Goal: Task Accomplishment & Management: Use online tool/utility

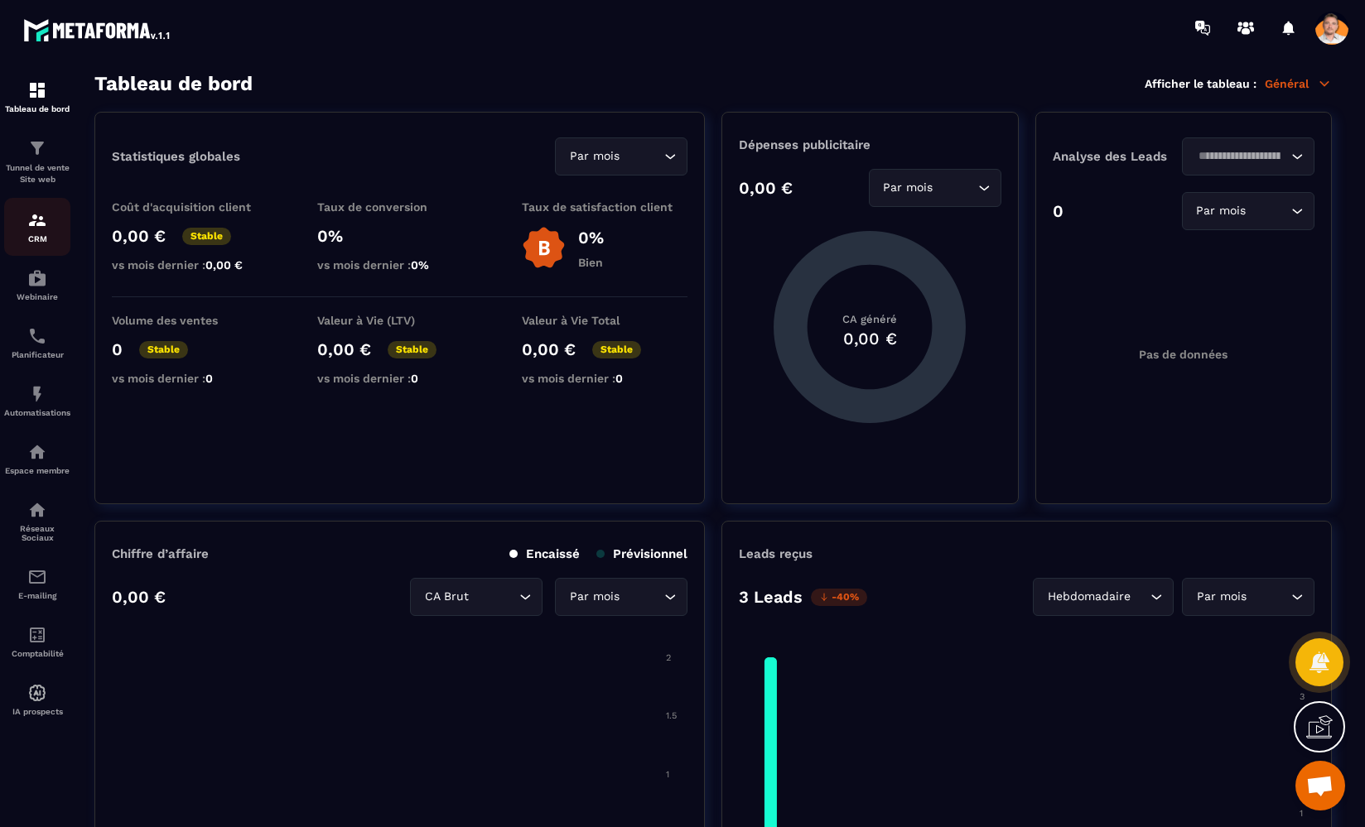
click at [38, 230] on div "CRM" at bounding box center [37, 226] width 66 height 33
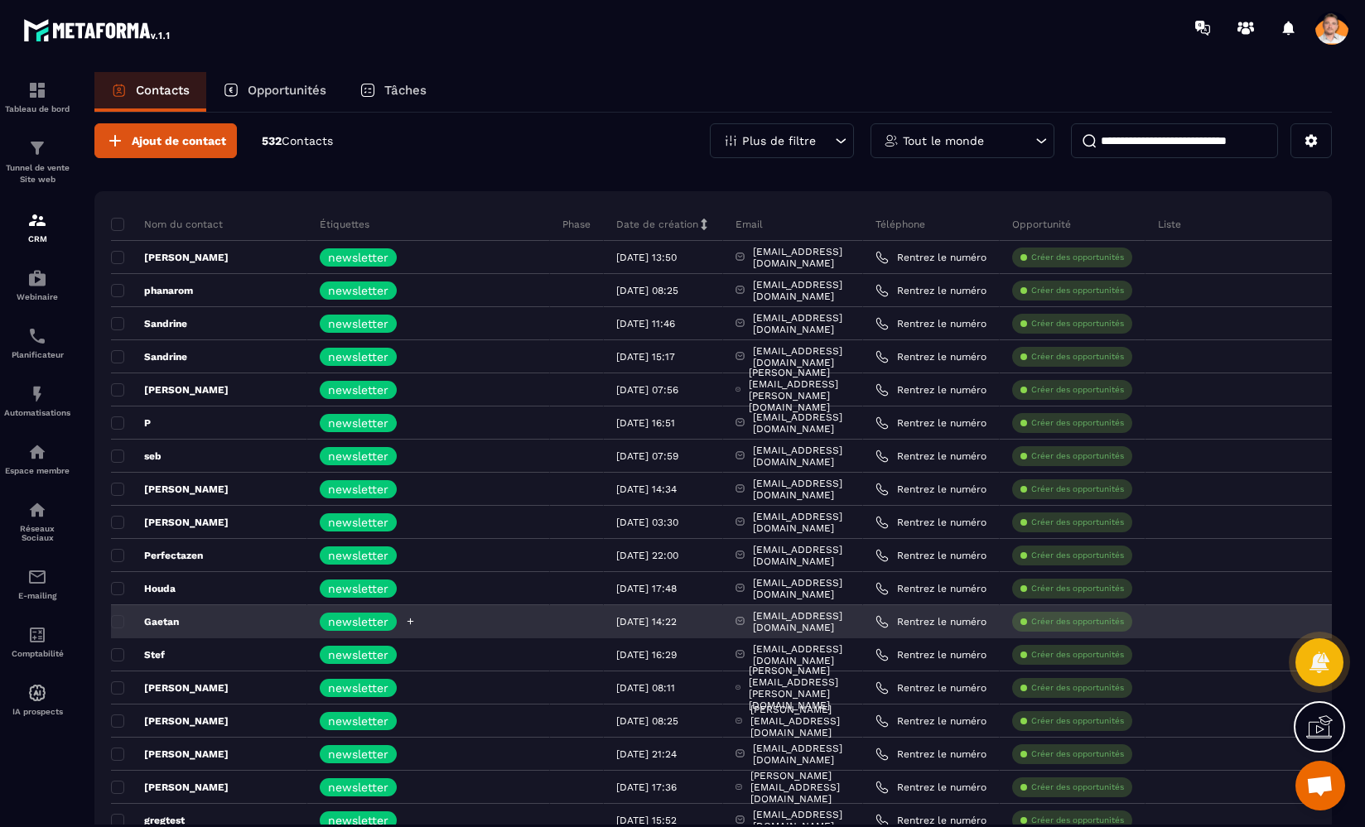
scroll to position [12, 0]
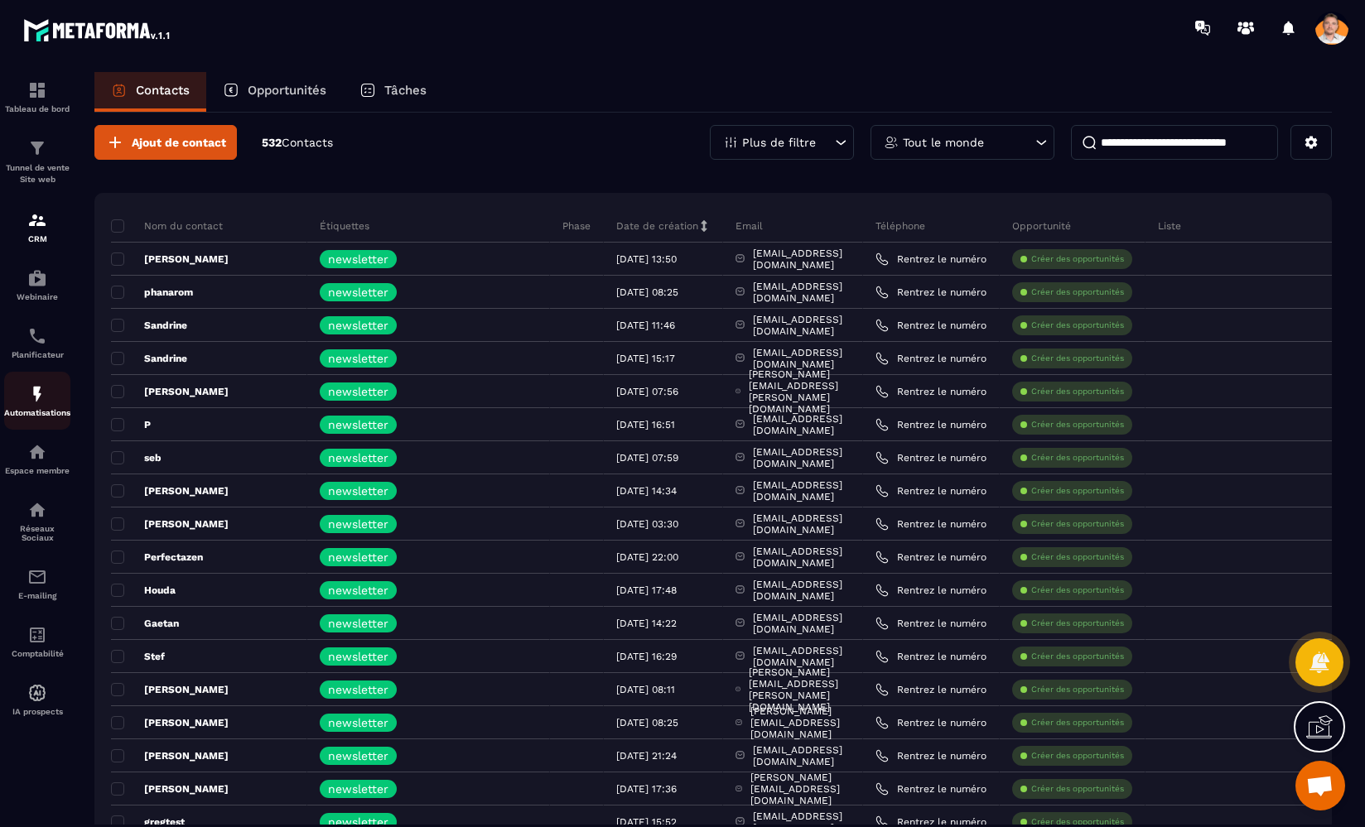
click at [36, 409] on p "Automatisations" at bounding box center [37, 412] width 66 height 9
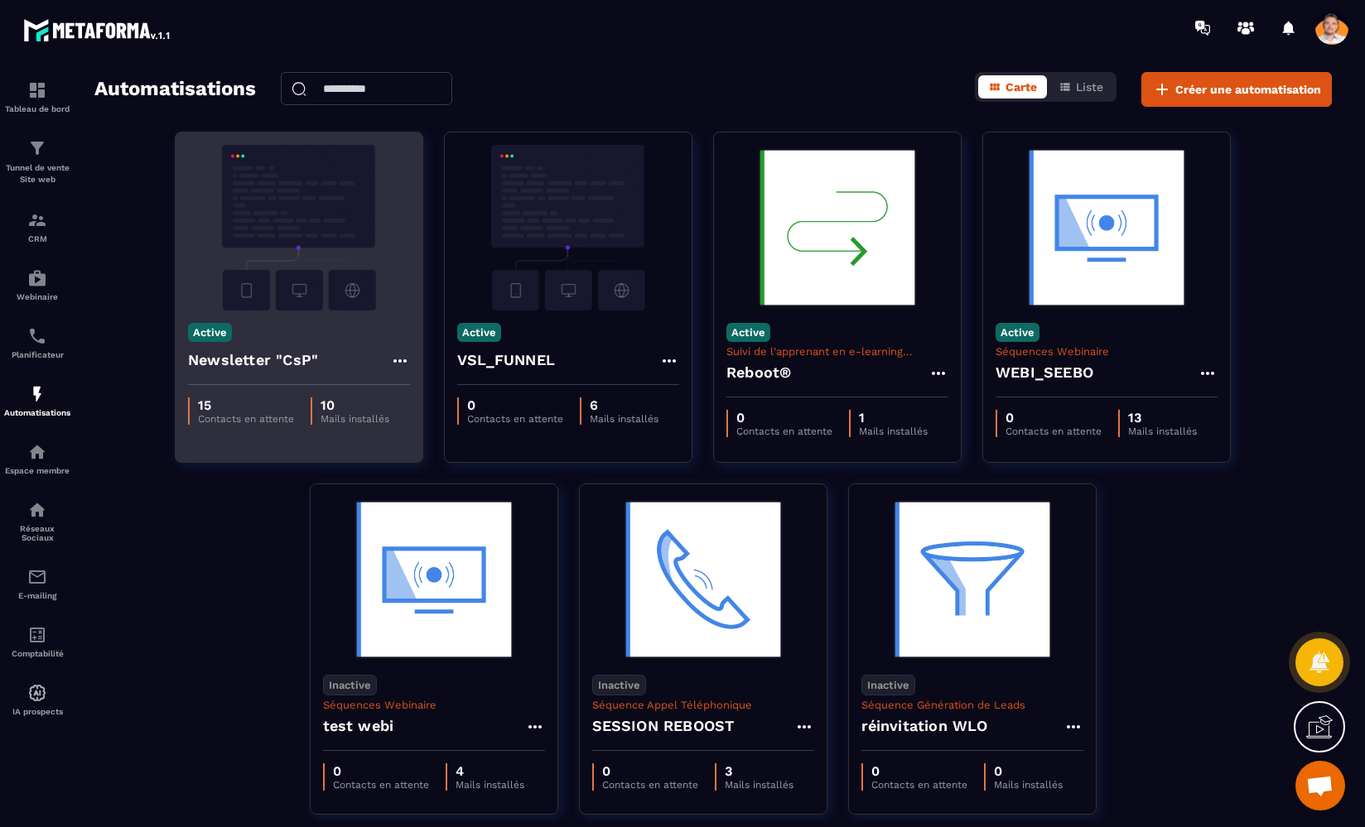
click at [321, 282] on img at bounding box center [299, 228] width 222 height 166
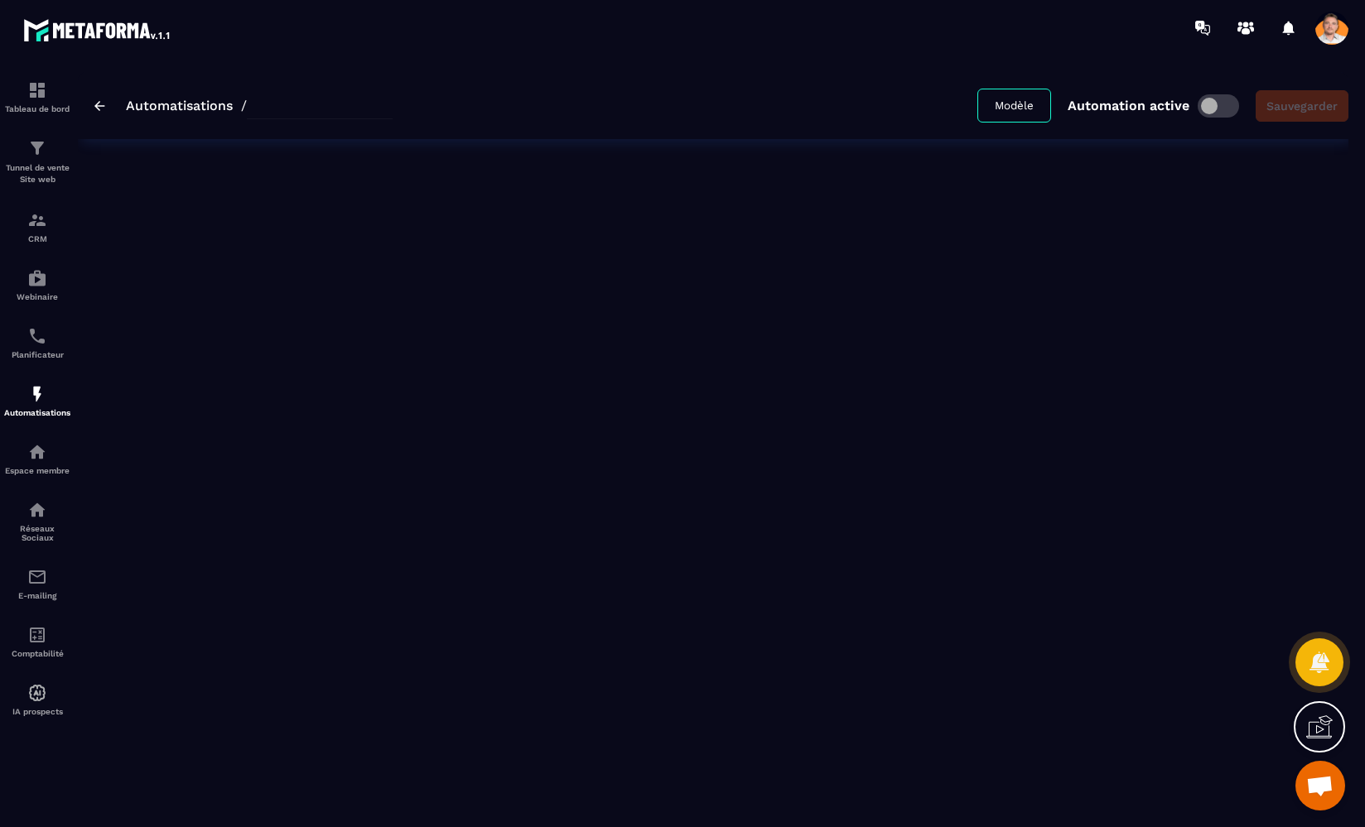
type input "**********"
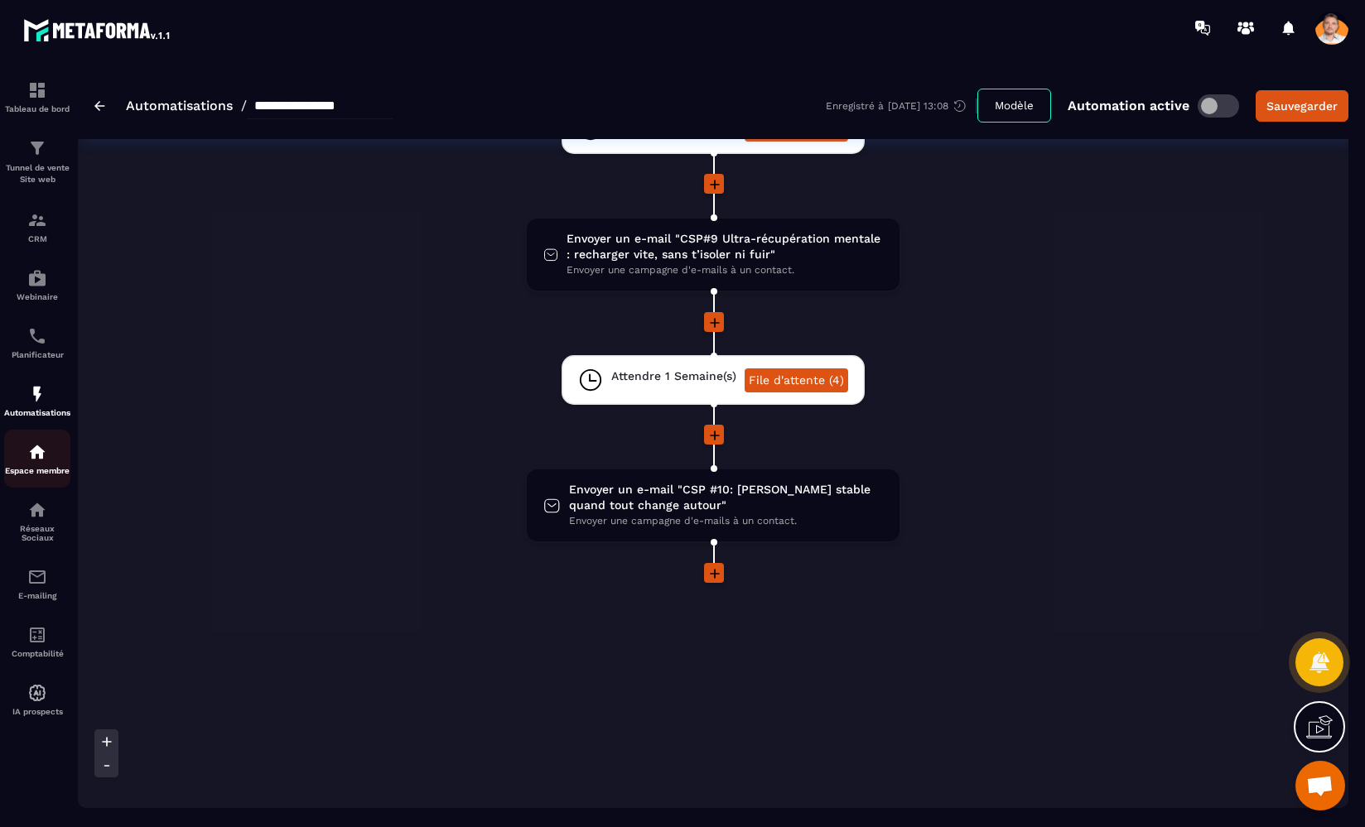
click at [36, 468] on p "Espace membre" at bounding box center [37, 470] width 66 height 9
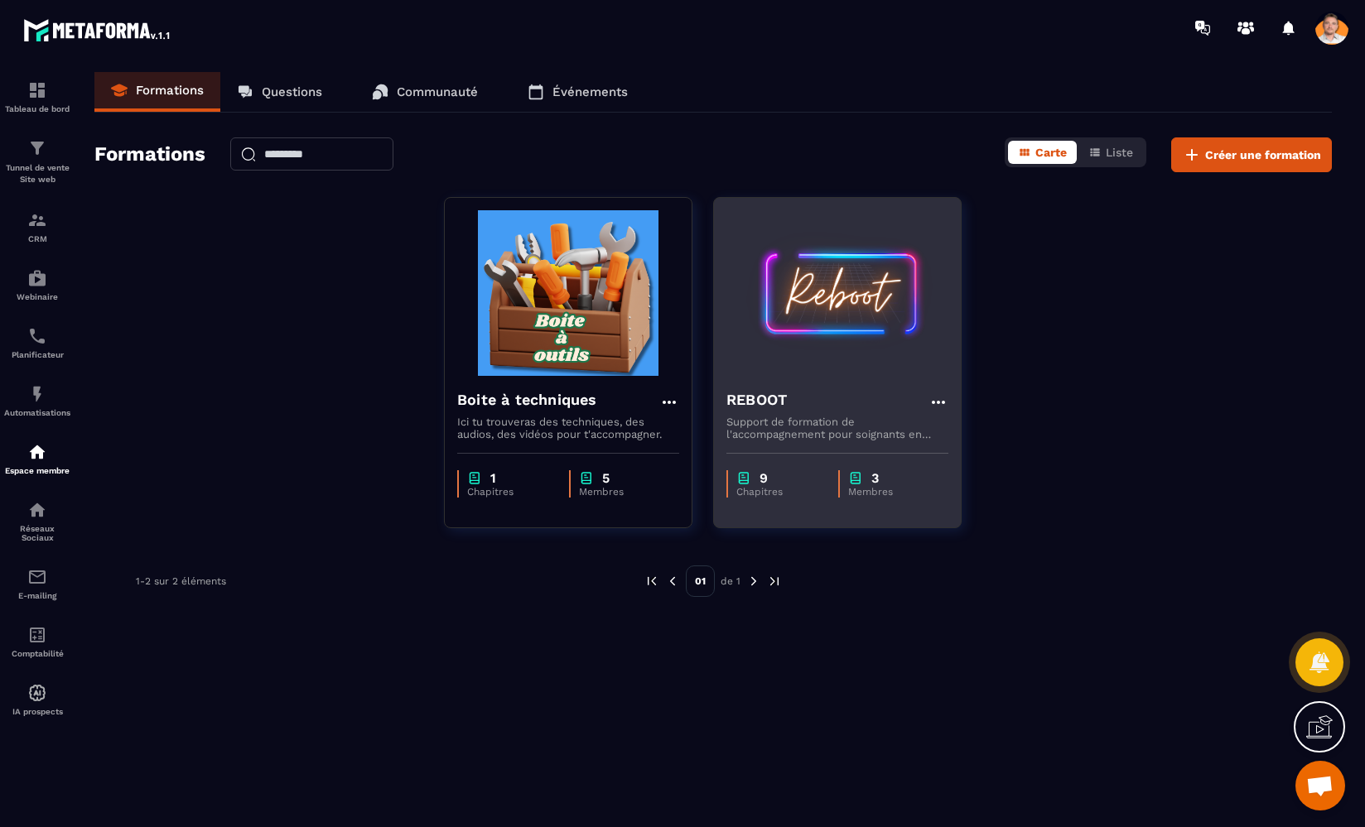
click at [873, 481] on p "3" at bounding box center [874, 478] width 7 height 16
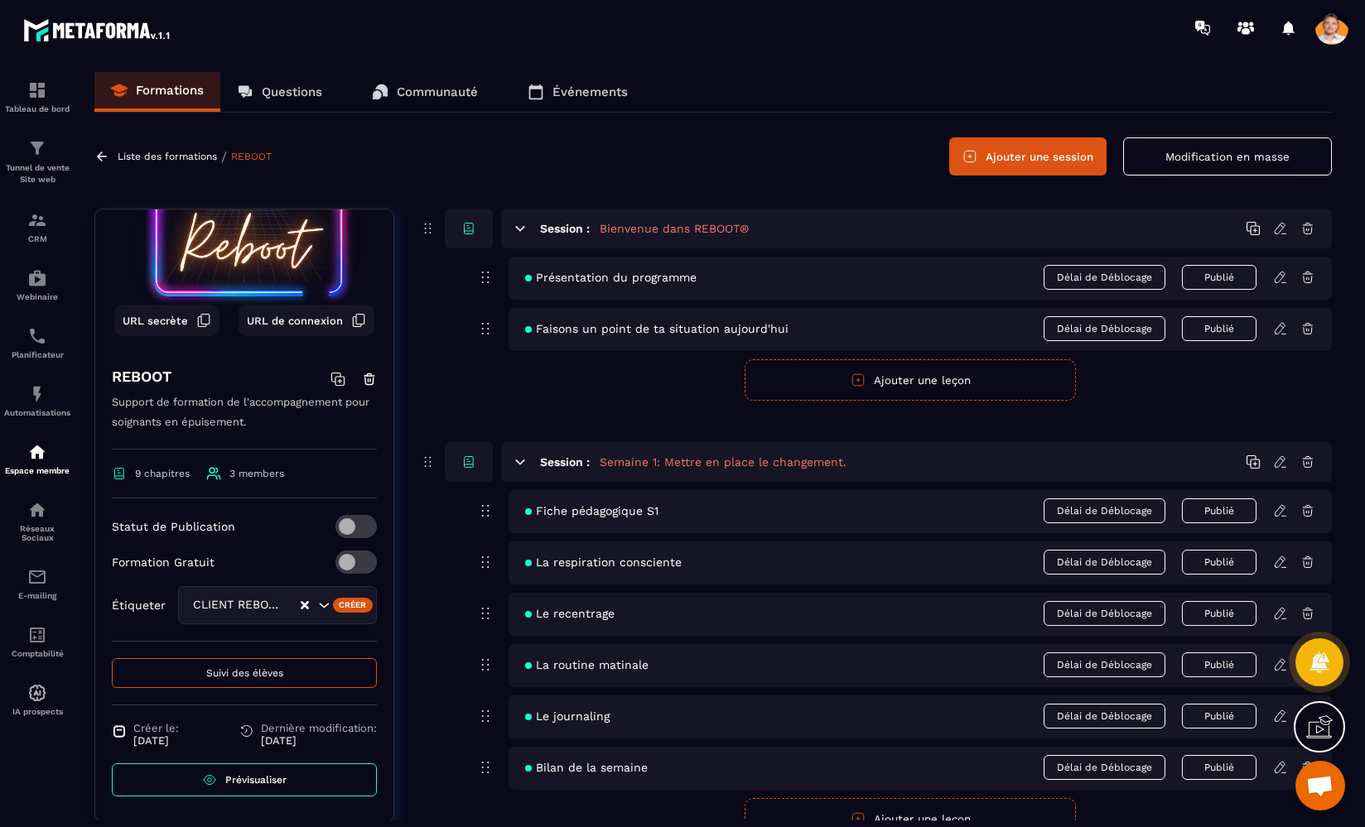
scroll to position [80, 0]
click at [262, 475] on span "3 members" at bounding box center [256, 474] width 55 height 12
click at [258, 481] on div "9 chapitres 3 members" at bounding box center [244, 482] width 265 height 32
click at [249, 667] on button "Suivi des élèves" at bounding box center [244, 673] width 265 height 30
